Goal: Find specific page/section: Find specific page/section

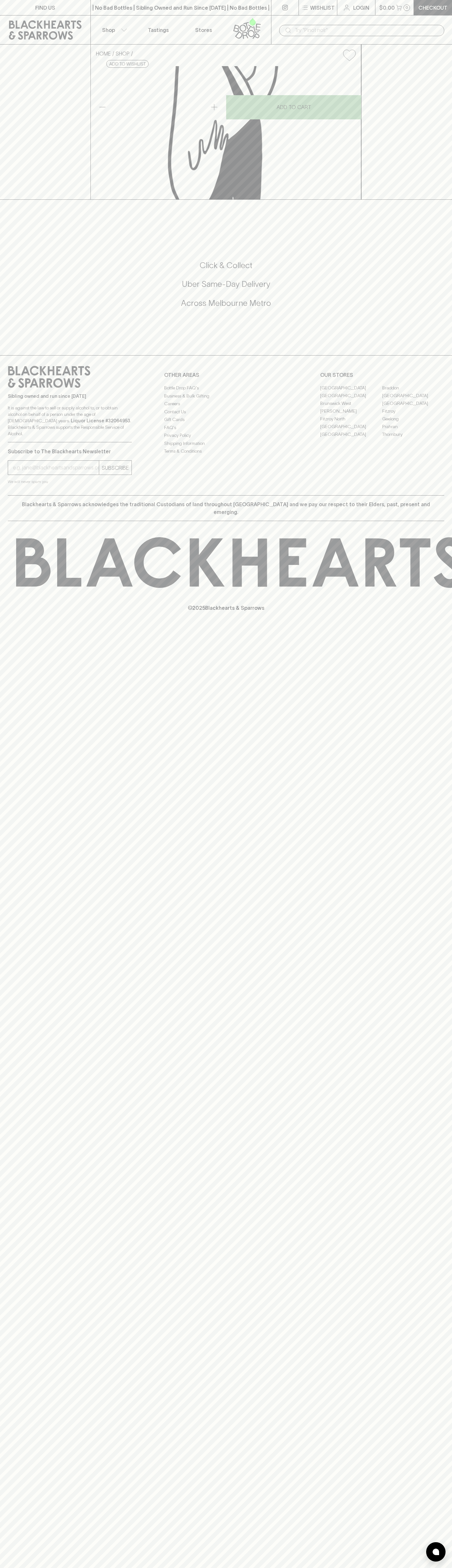
click at [382, 31] on input "text" at bounding box center [366, 30] width 144 height 10
click at [436, 422] on link "Geelong" at bounding box center [413, 419] width 62 height 8
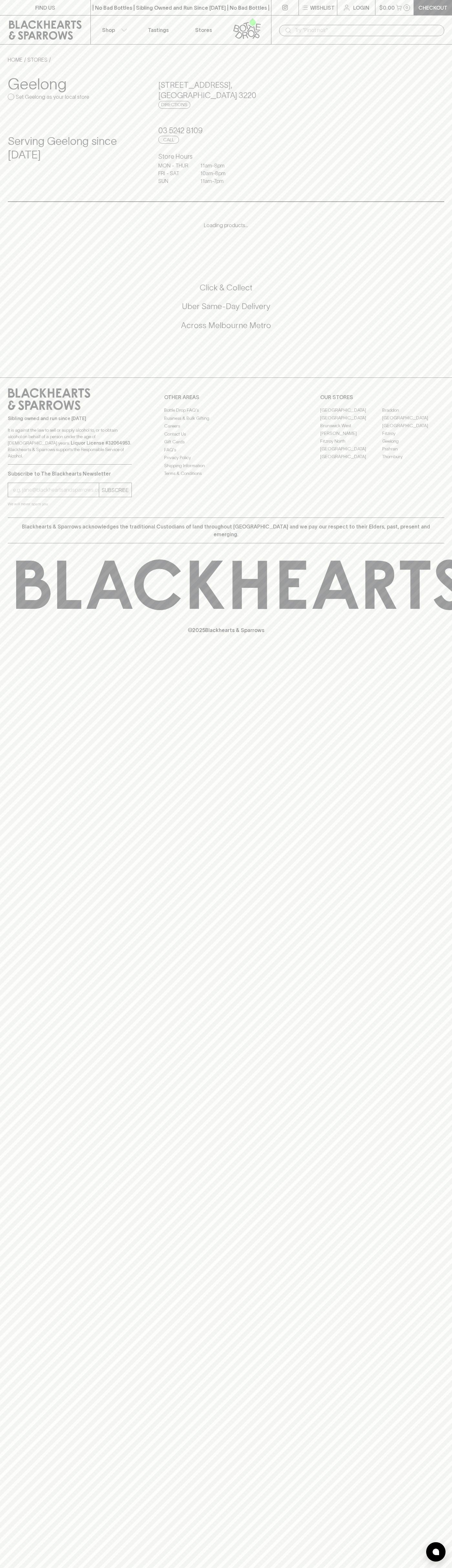
click at [177, 1567] on html "FIND US | No Bad Bottles | Sibling Owned and Run Since [DATE] | No Bad Bottles …" at bounding box center [226, 784] width 452 height 1568
click at [13, 51] on div "HOME STORES Geelong Set Geelong as your local store Serving Geelong since 2021 …" at bounding box center [226, 140] width 452 height 191
